Goal: Find specific page/section: Find specific page/section

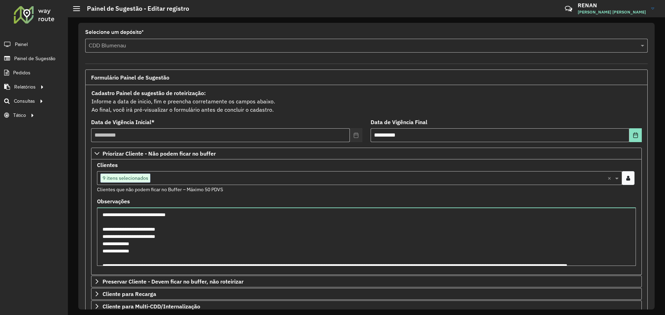
scroll to position [29, 0]
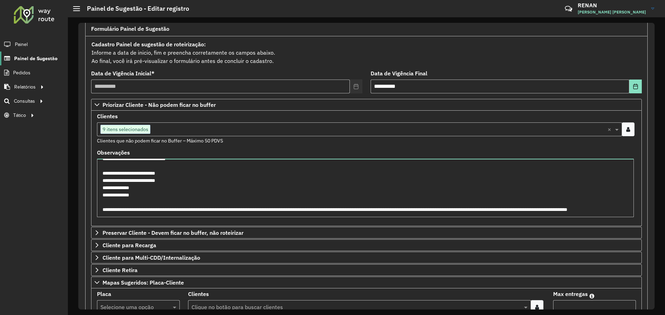
click at [28, 54] on link "Painel de Sugestão" at bounding box center [28, 59] width 57 height 14
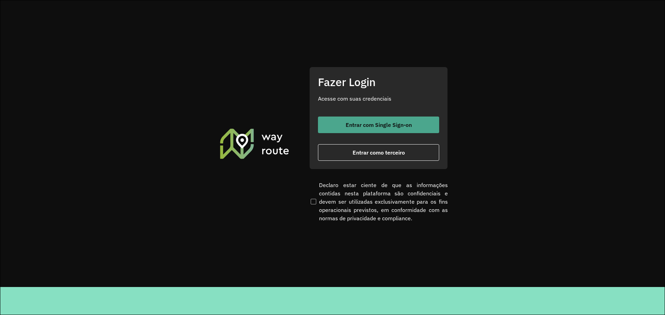
click at [362, 126] on span "Entrar com Single Sign-on" at bounding box center [379, 125] width 66 height 6
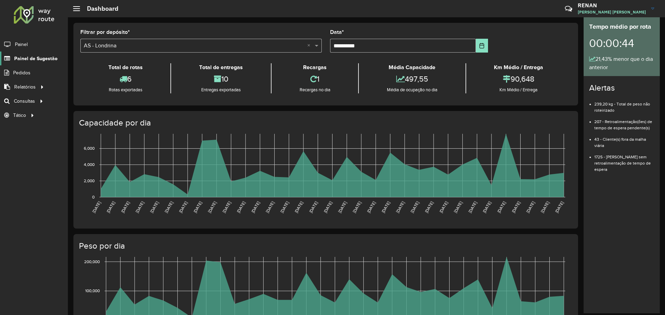
click at [38, 53] on link "Painel de Sugestão" at bounding box center [28, 59] width 57 height 14
